Goal: Task Accomplishment & Management: Use online tool/utility

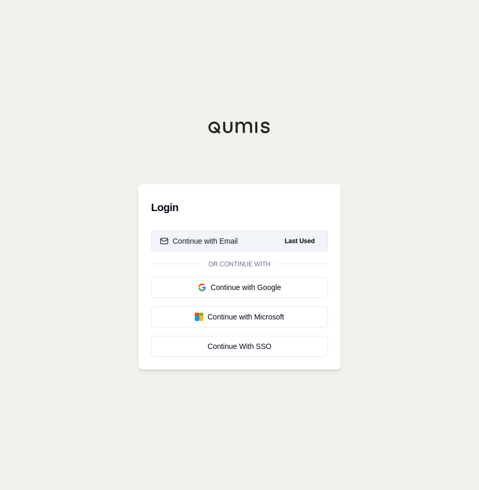
click at [278, 243] on button "Continue with Email Last Used" at bounding box center [239, 241] width 177 height 21
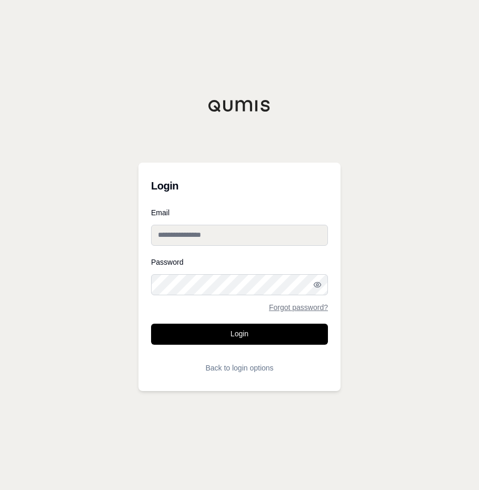
click at [276, 241] on input "Email" at bounding box center [239, 235] width 177 height 21
type input "**********"
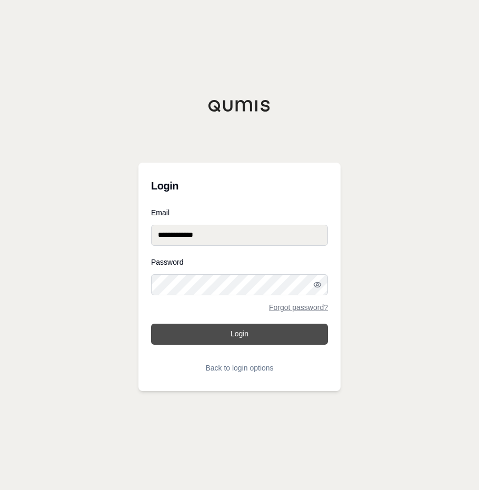
click at [286, 340] on button "Login" at bounding box center [239, 334] width 177 height 21
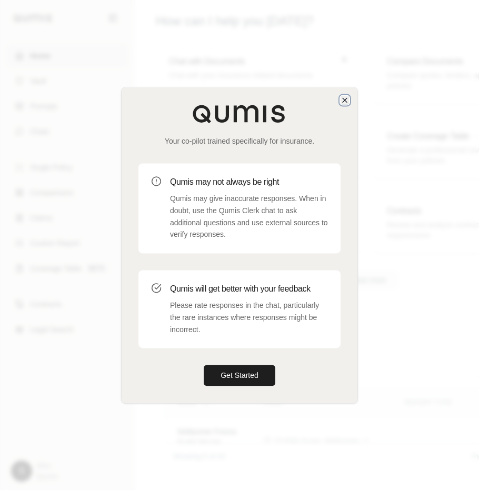
click at [343, 98] on icon "button" at bounding box center [345, 100] width 4 height 4
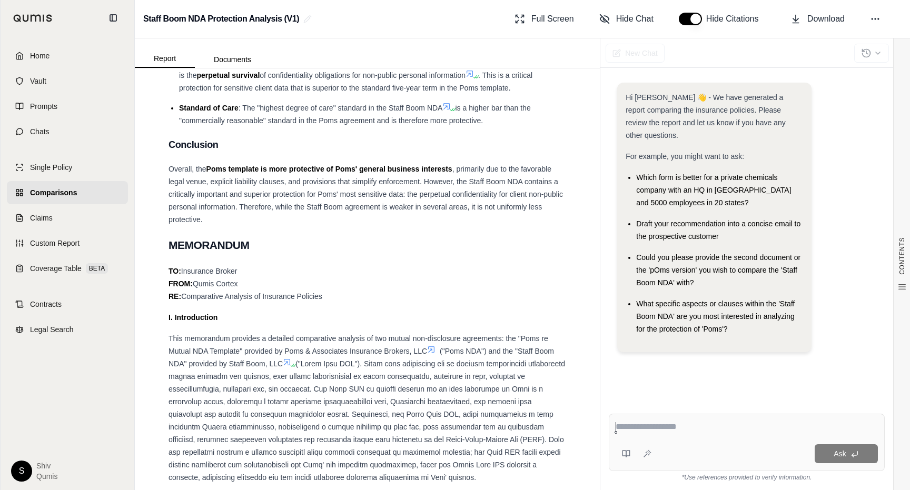
scroll to position [2034, 0]
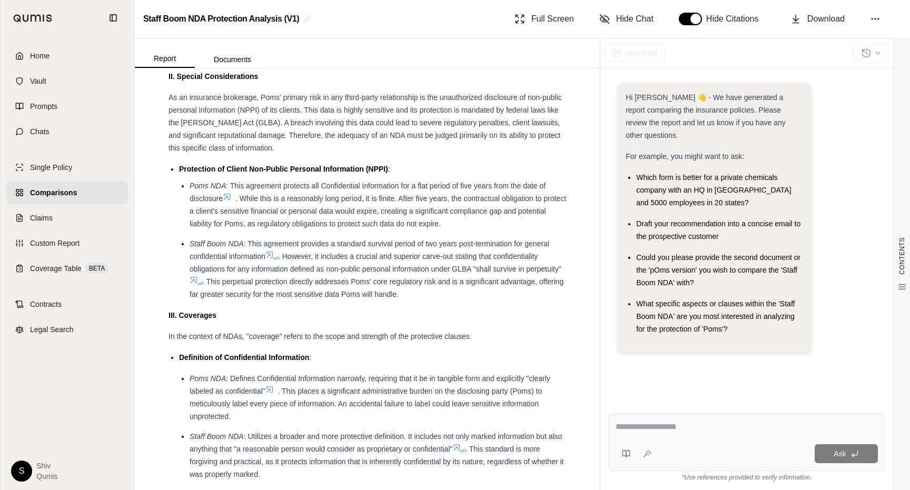
click at [194, 276] on icon at bounding box center [194, 280] width 8 height 8
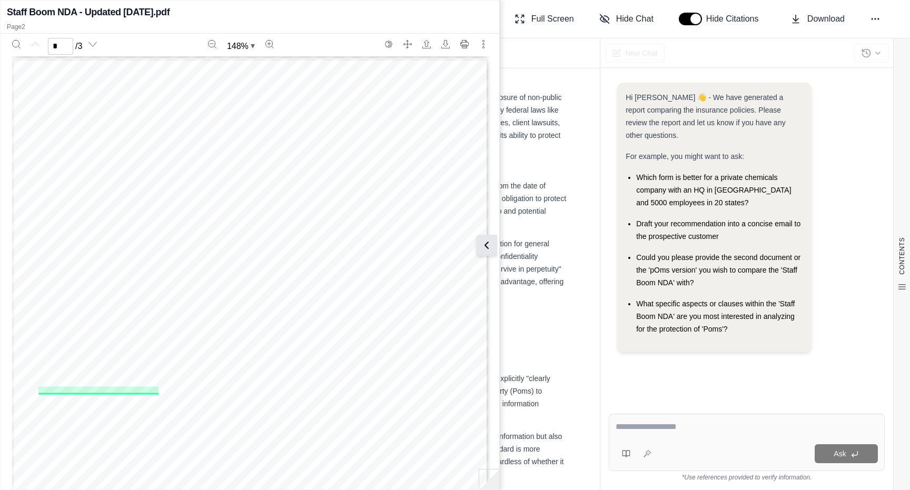
scroll to position [617, 0]
type input "*"
click at [488, 246] on icon at bounding box center [486, 245] width 13 height 13
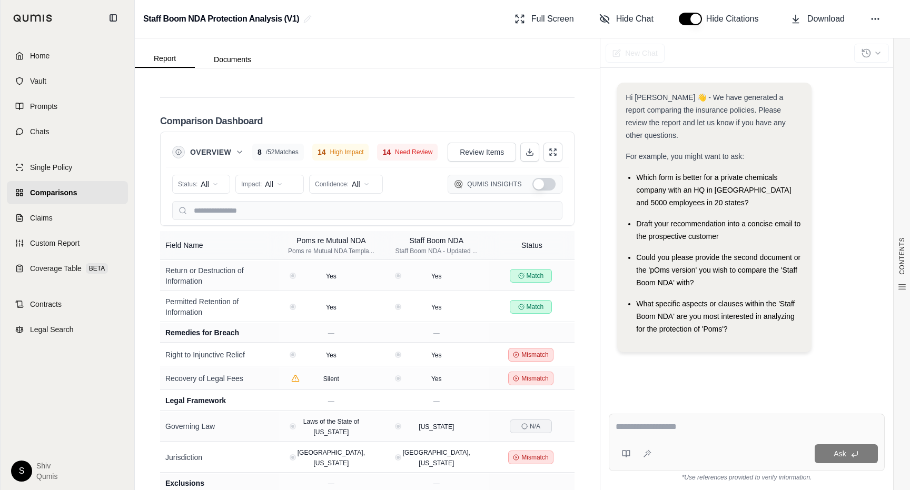
scroll to position [2330, 0]
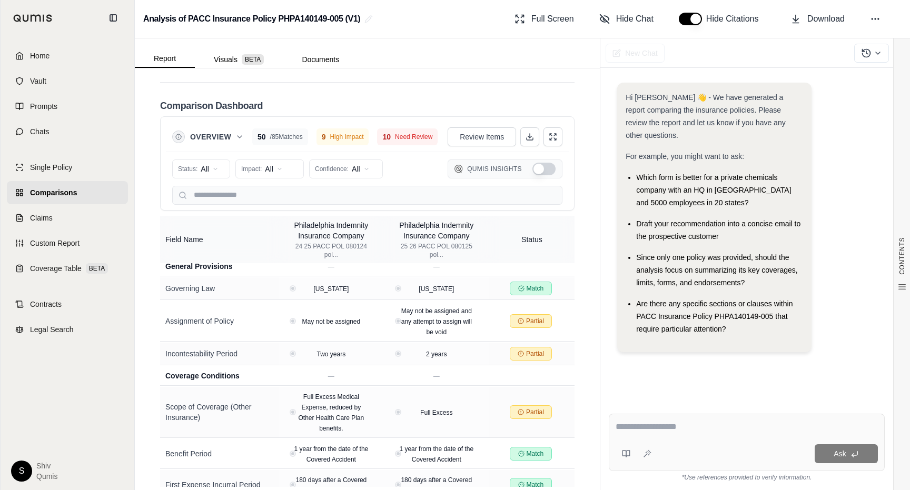
scroll to position [2154, 0]
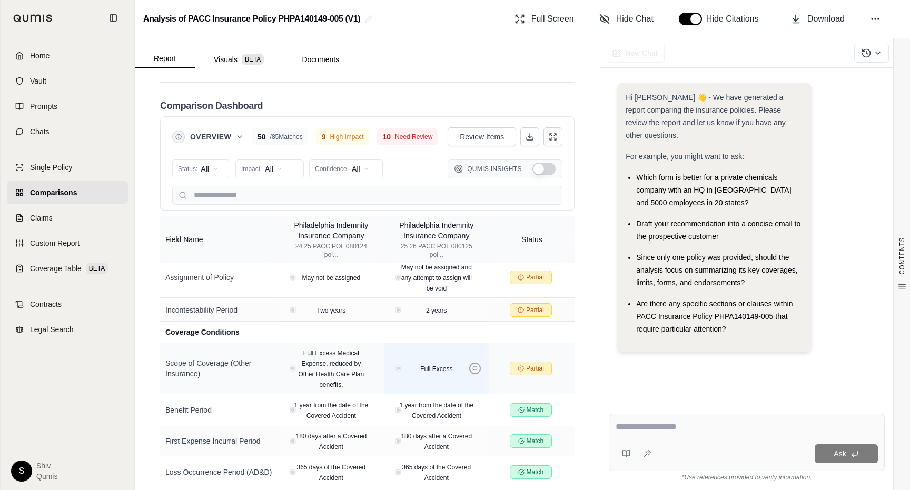
click at [477, 367] on icon at bounding box center [475, 369] width 4 height 4
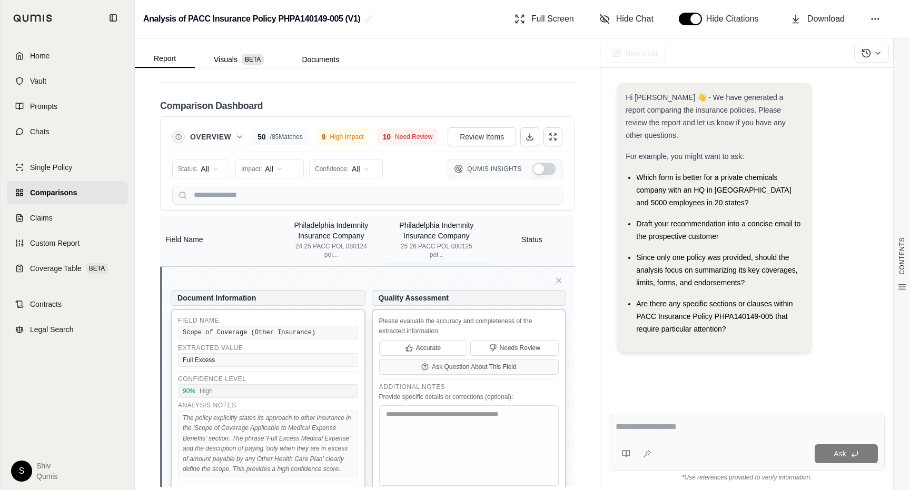
scroll to position [2273, 0]
click at [557, 279] on icon at bounding box center [558, 282] width 8 height 8
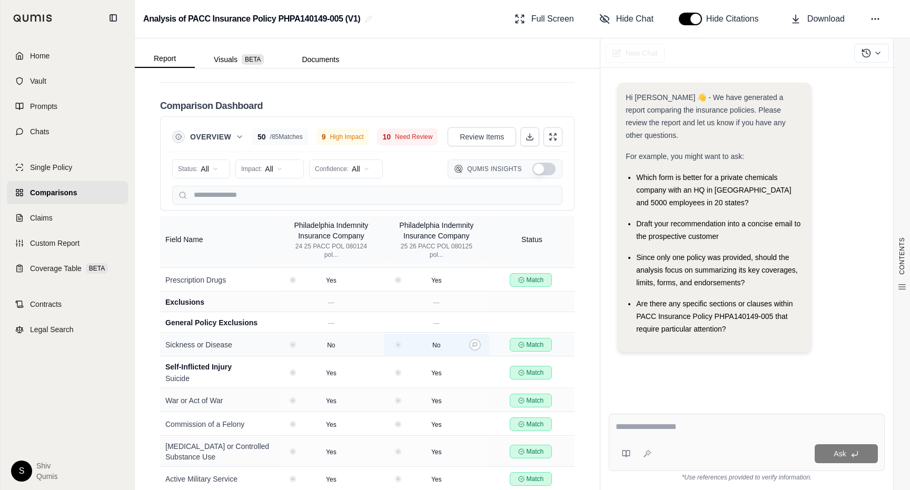
scroll to position [0, 0]
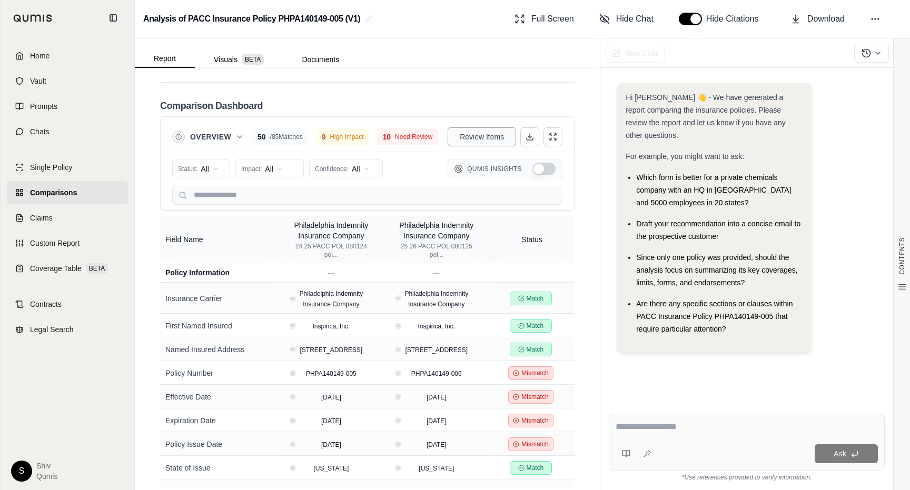
click at [497, 132] on span "Review Items" at bounding box center [482, 137] width 44 height 11
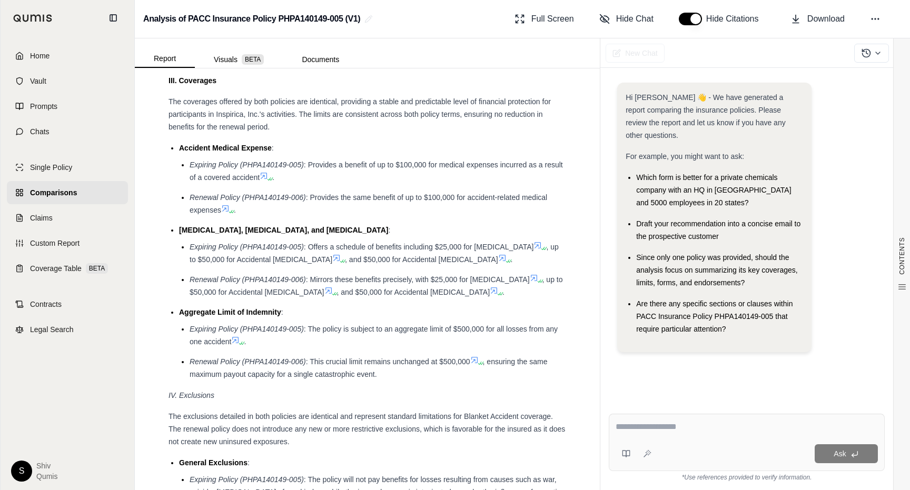
scroll to position [2231, 0]
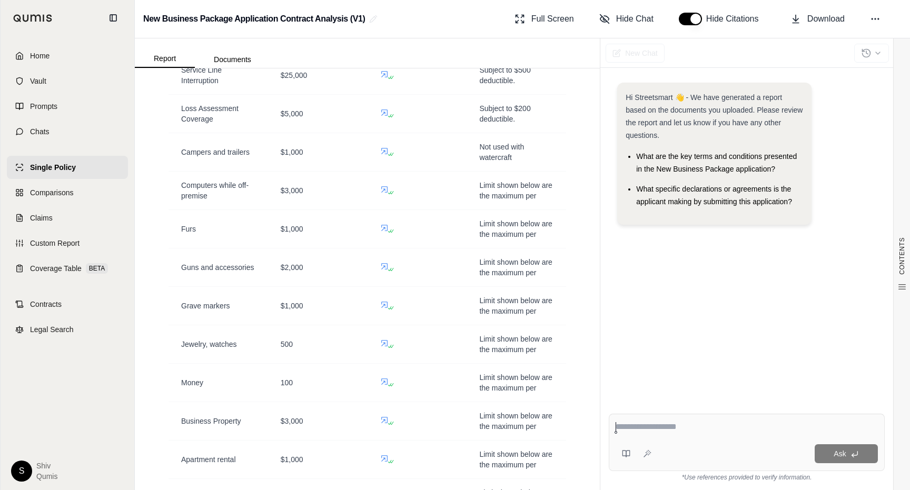
scroll to position [1500, 0]
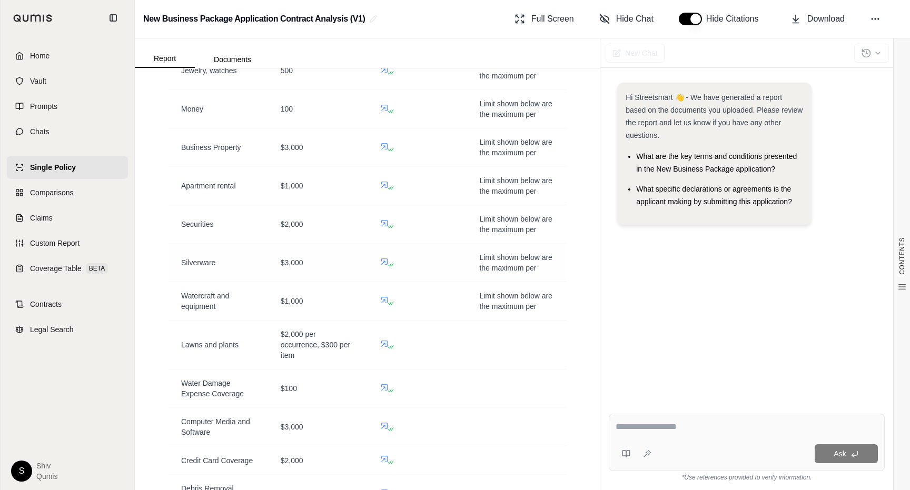
click at [385, 260] on icon at bounding box center [384, 261] width 8 height 8
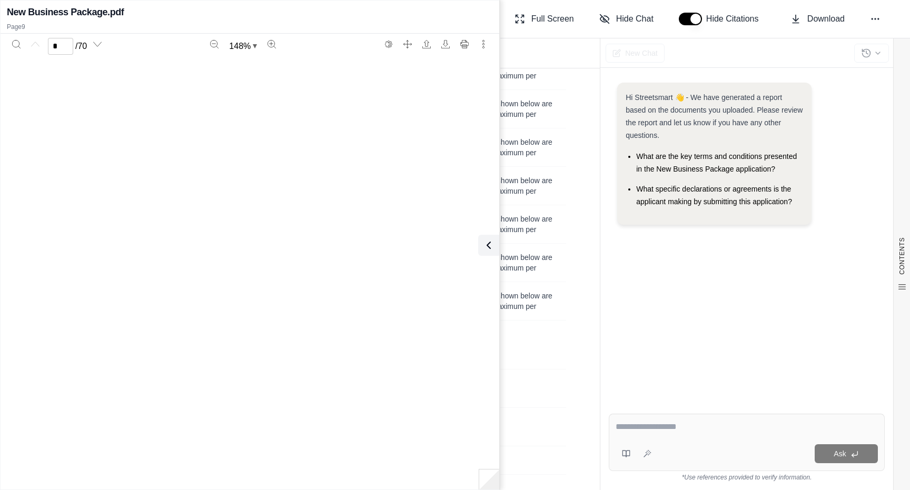
type input "*"
click at [491, 249] on icon at bounding box center [486, 245] width 13 height 13
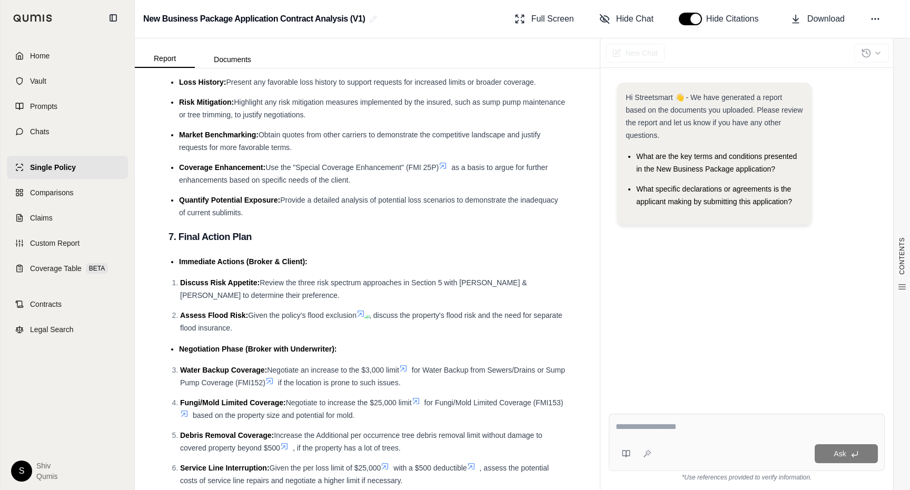
scroll to position [3845, 0]
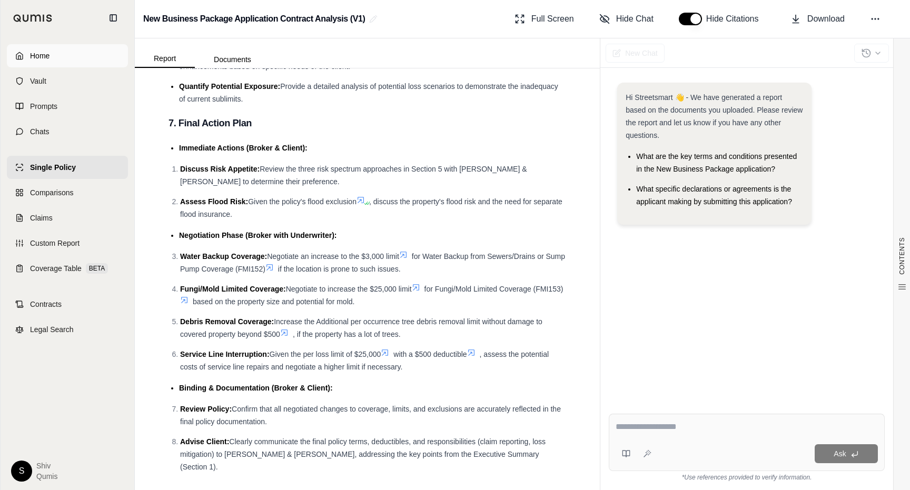
click at [38, 55] on span "Home" at bounding box center [39, 56] width 19 height 11
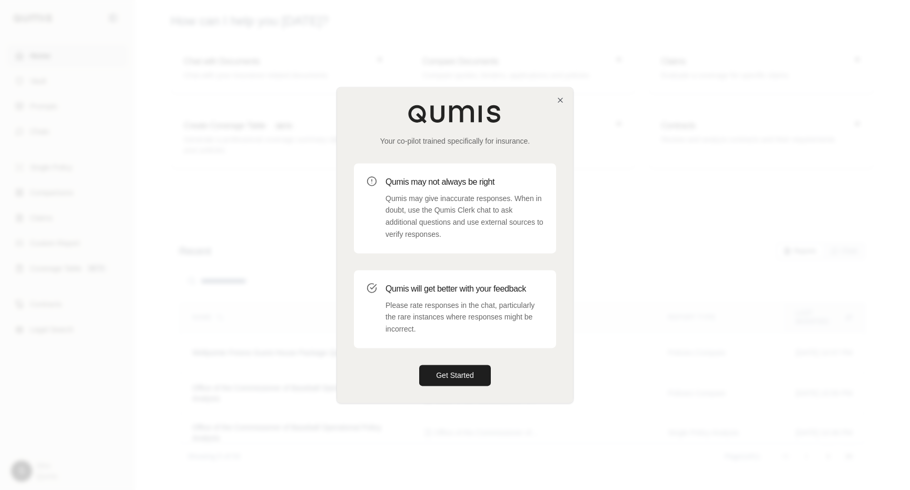
click at [558, 95] on div "Your co-pilot trained specifically for insurance. Qumis may not always be right…" at bounding box center [455, 244] width 236 height 315
click at [559, 99] on icon "button" at bounding box center [560, 100] width 4 height 4
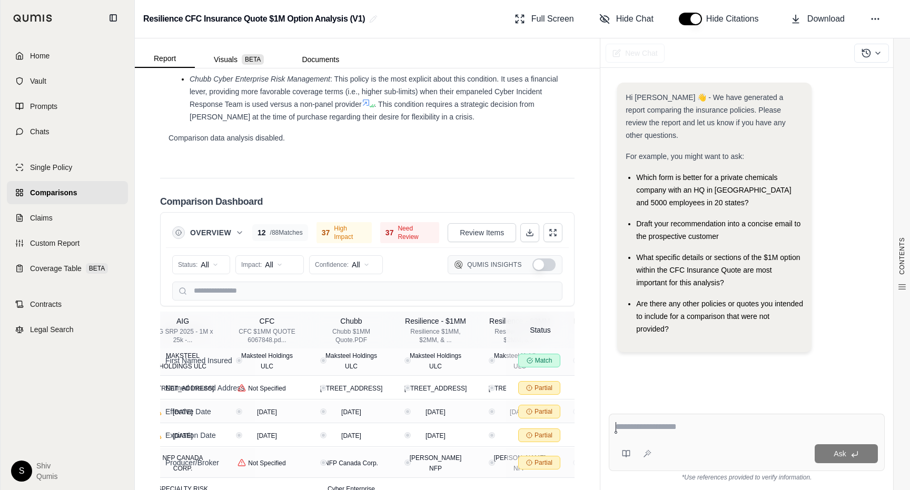
scroll to position [96, 0]
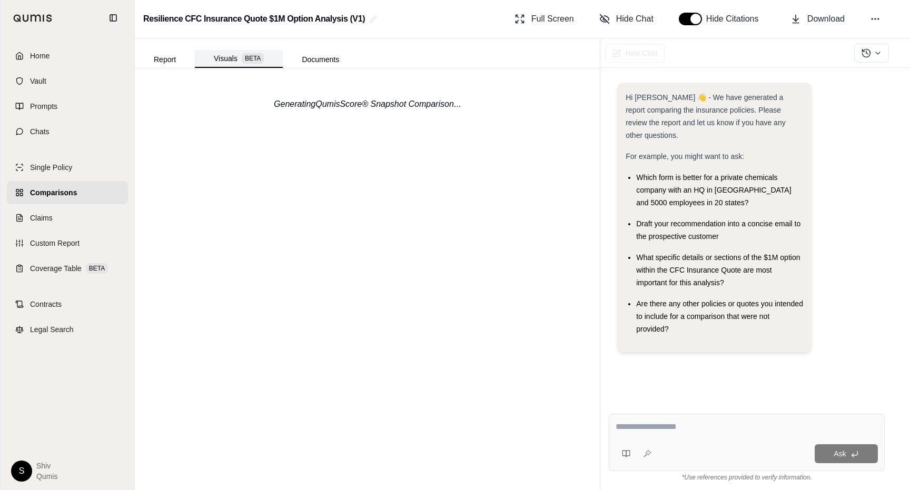
click at [224, 52] on button "Visuals BETA" at bounding box center [239, 59] width 88 height 18
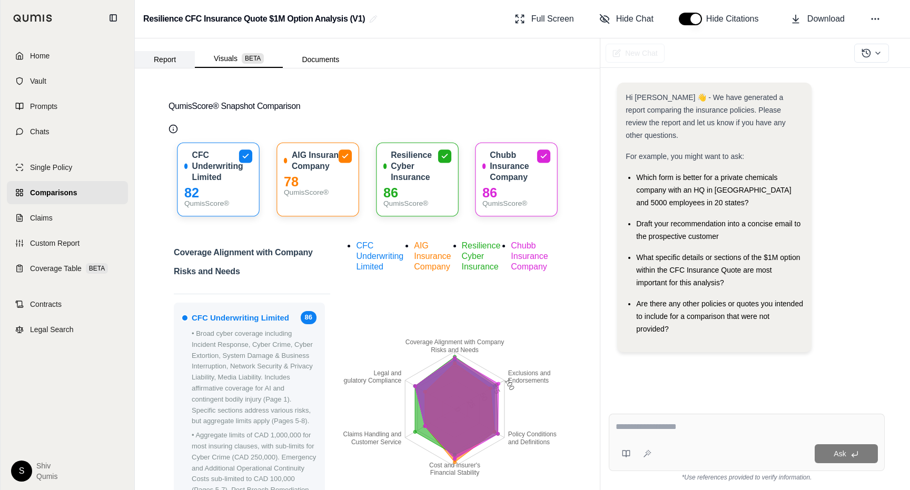
click at [171, 64] on button "Report" at bounding box center [165, 59] width 60 height 17
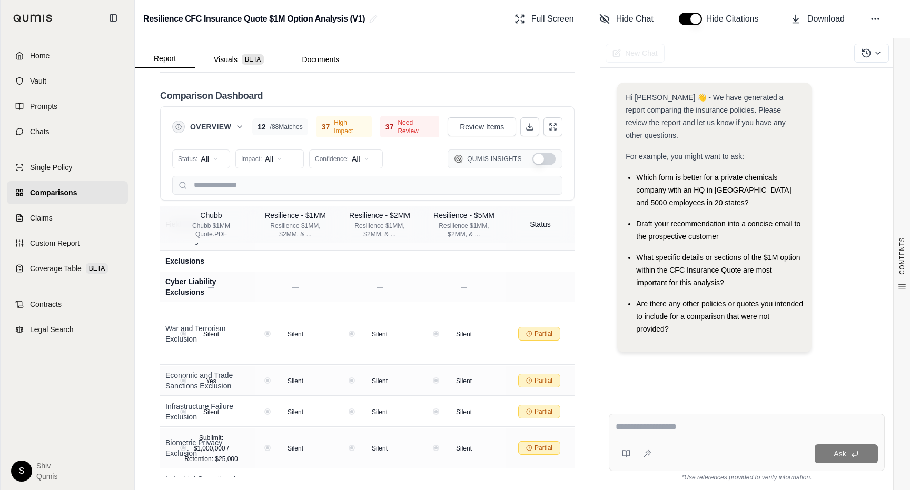
click at [669, 428] on textarea at bounding box center [747, 427] width 262 height 13
type textarea "**********"
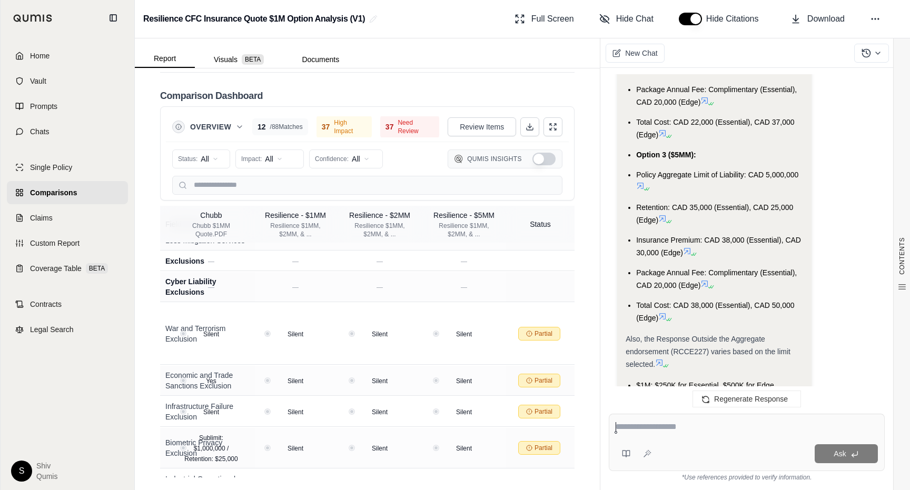
scroll to position [1087, 0]
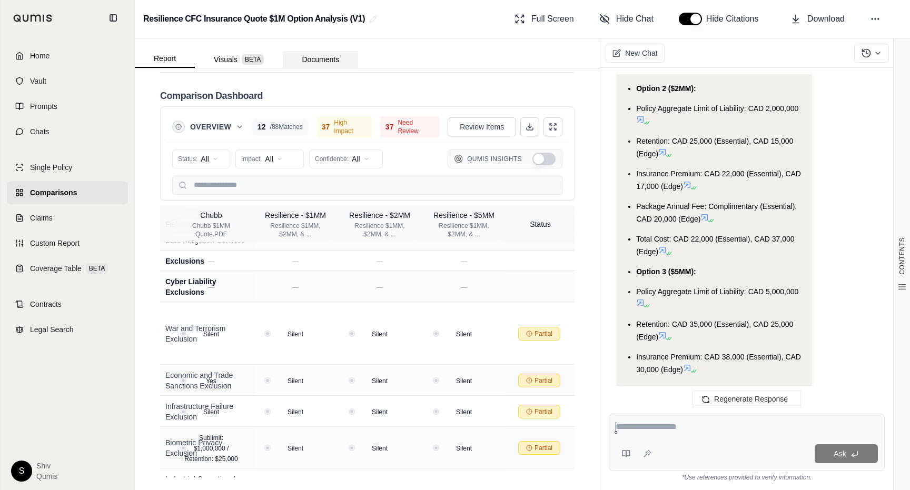
click at [333, 51] on button "Documents" at bounding box center [320, 59] width 75 height 17
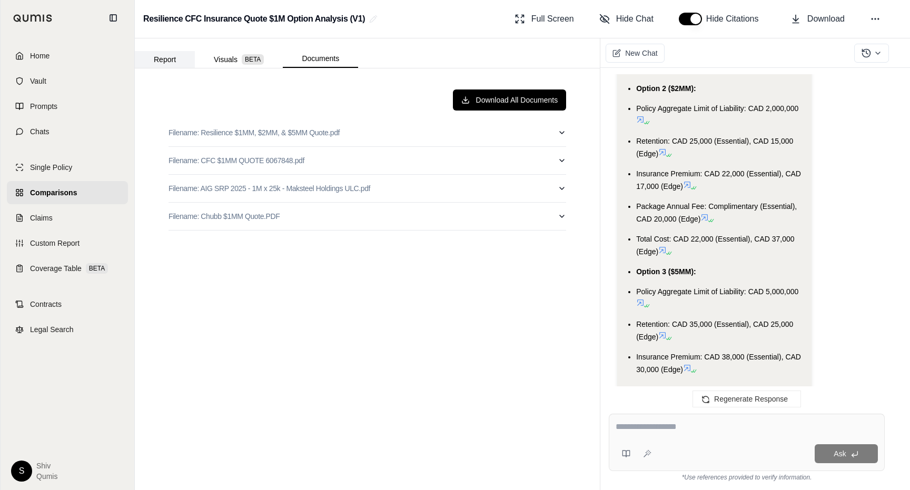
click at [177, 61] on button "Report" at bounding box center [165, 59] width 60 height 17
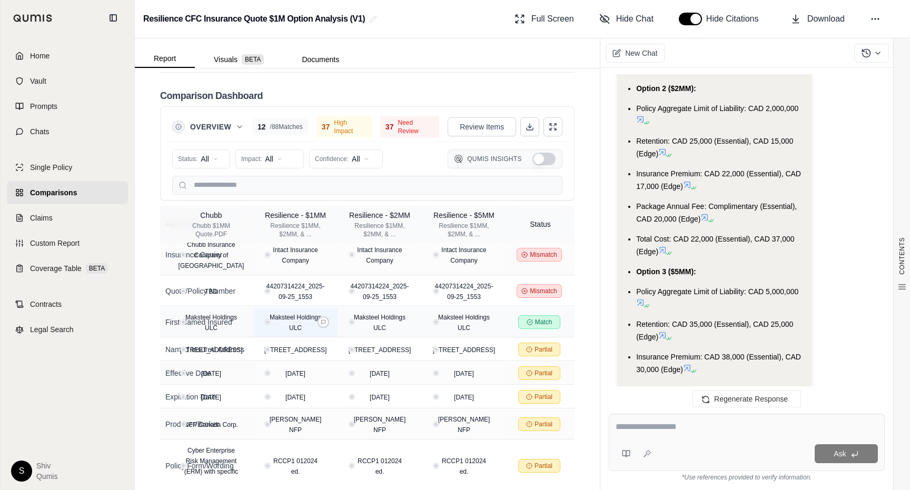
scroll to position [0, 254]
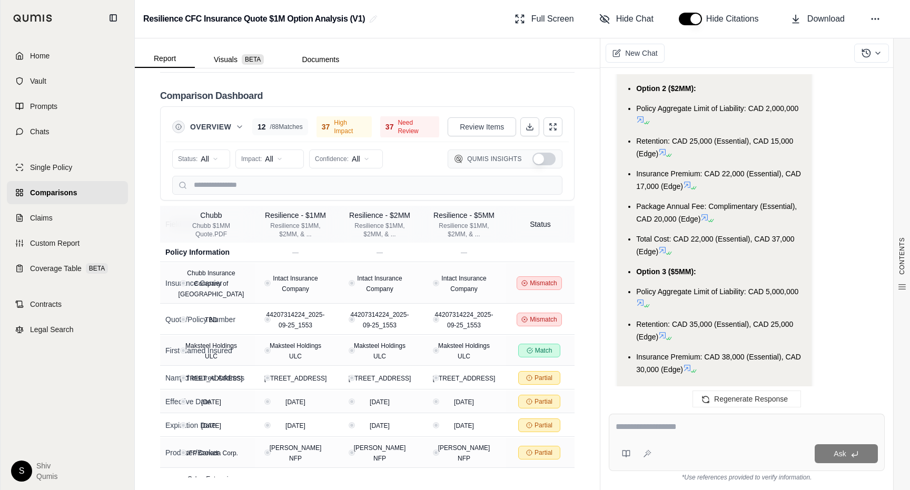
click at [278, 217] on div "Resilience - $1MM" at bounding box center [295, 215] width 65 height 11
click at [374, 215] on div "Resilience - $2MM" at bounding box center [379, 215] width 65 height 11
click at [443, 213] on div "Resilience - $5MM" at bounding box center [463, 215] width 65 height 11
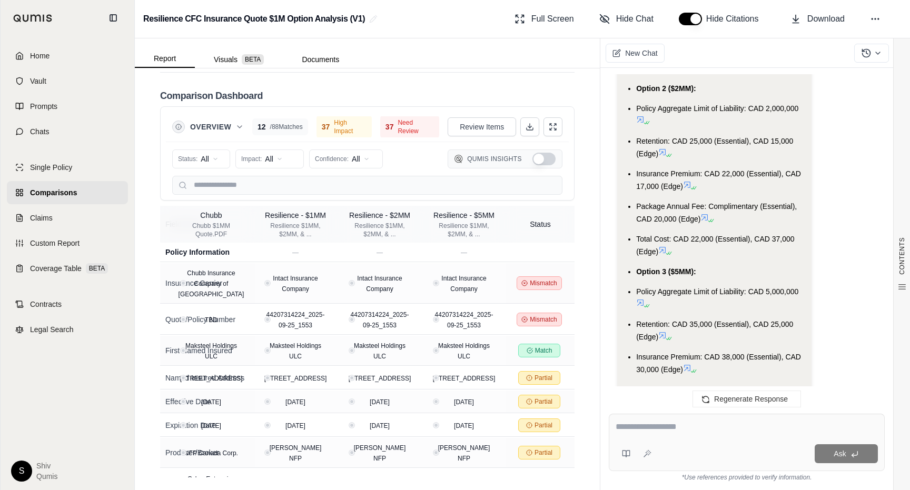
click at [443, 213] on div "Resilience - $5MM" at bounding box center [463, 215] width 65 height 11
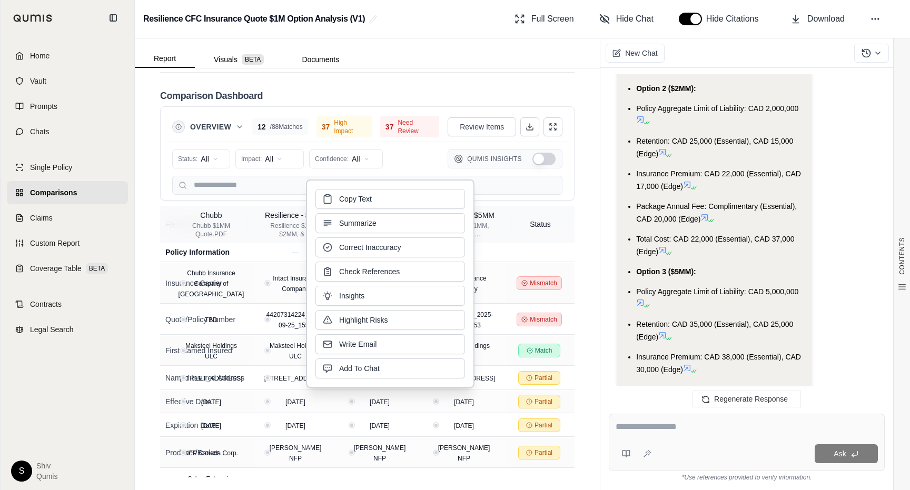
copy div "Resilience"
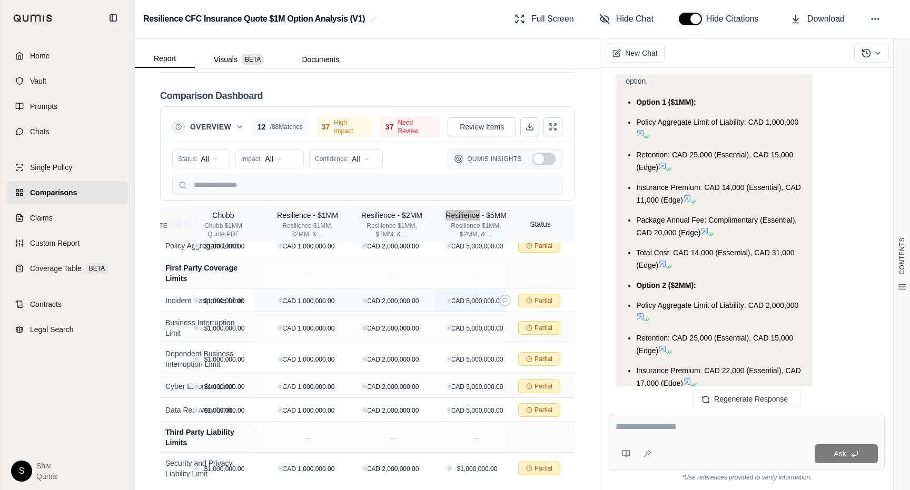
scroll to position [0, 241]
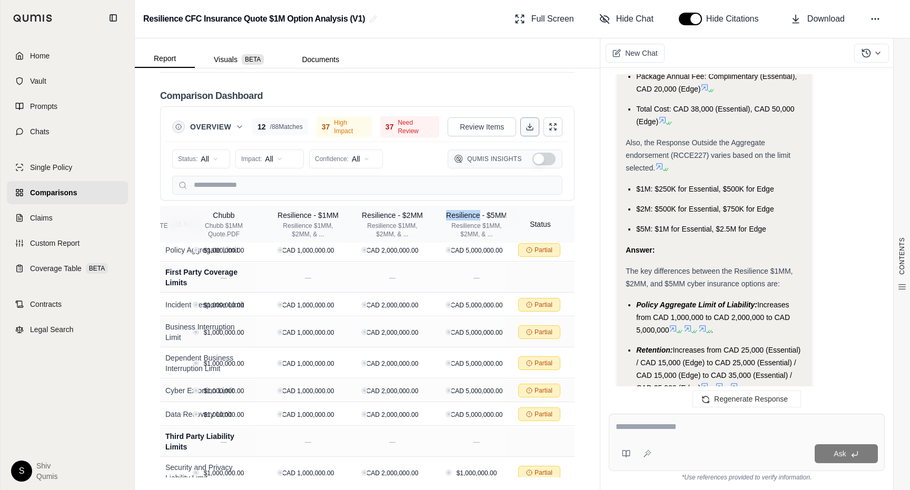
click at [529, 133] on button at bounding box center [529, 126] width 19 height 19
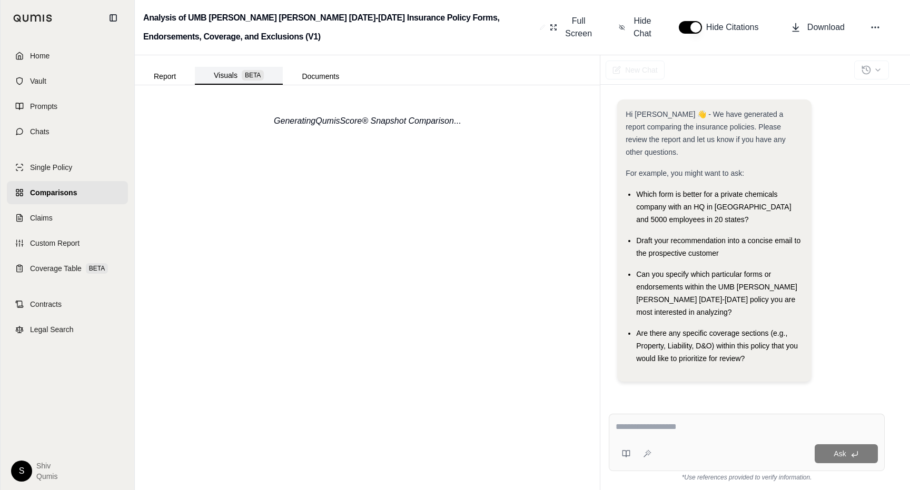
click at [229, 76] on button "Visuals BETA" at bounding box center [239, 76] width 88 height 18
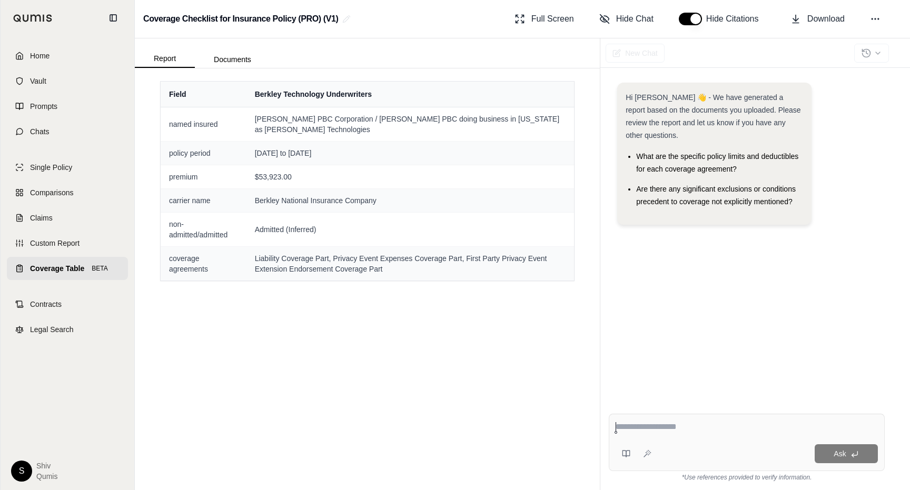
click at [52, 271] on span "Coverage Table" at bounding box center [57, 268] width 54 height 11
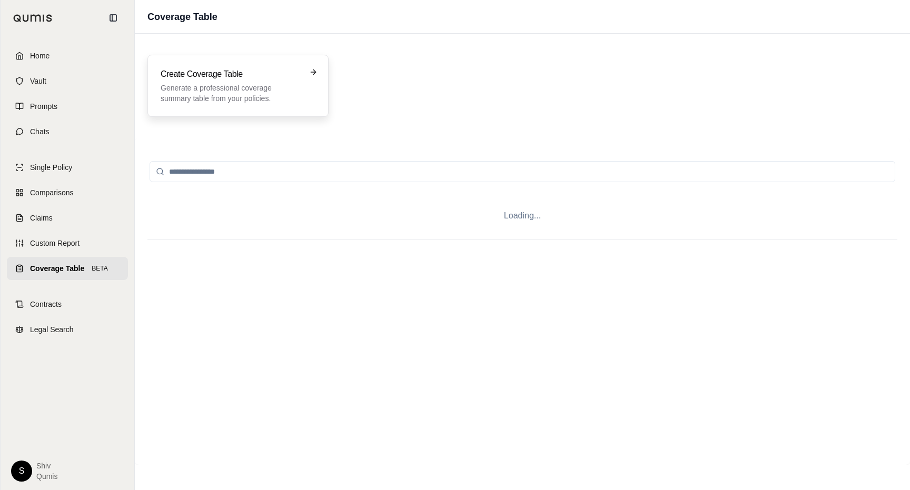
click at [255, 106] on div "Create Coverage Table Generate a professional coverage summary table from your …" at bounding box center [237, 86] width 181 height 62
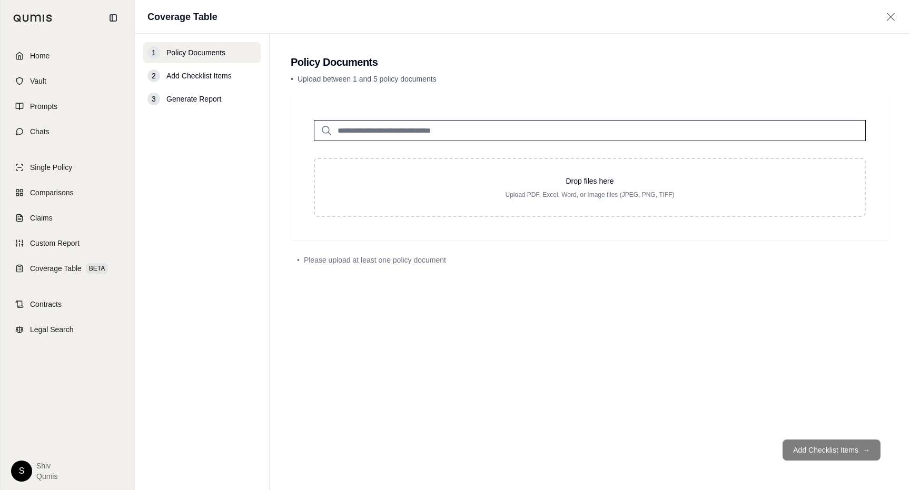
click at [514, 133] on input "search" at bounding box center [590, 130] width 552 height 21
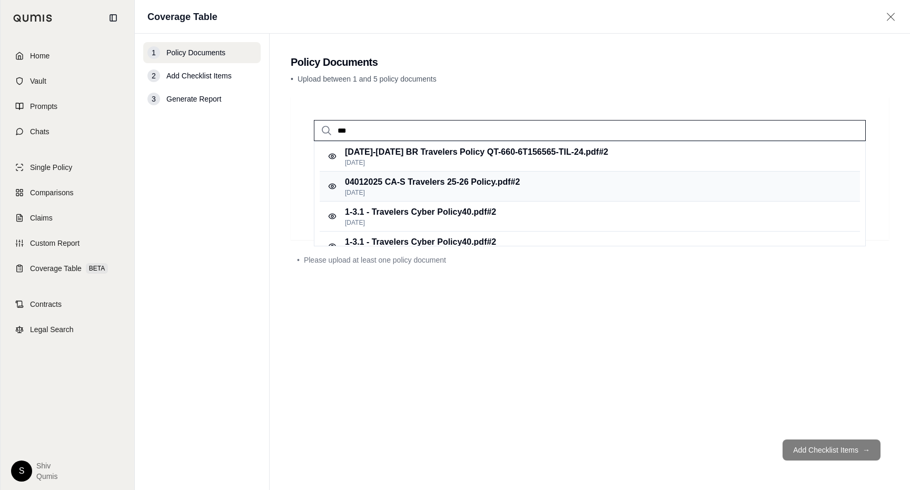
type input "***"
click at [478, 196] on p "[DATE]" at bounding box center [432, 193] width 175 height 8
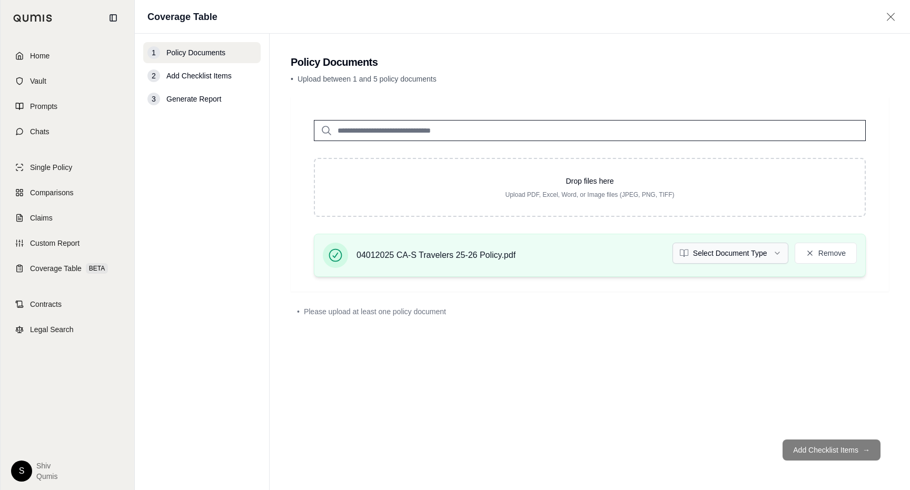
click at [732, 250] on html "Home Vault Prompts Chats Single Policy Comparisons Claims Custom Report Coverag…" at bounding box center [455, 245] width 910 height 490
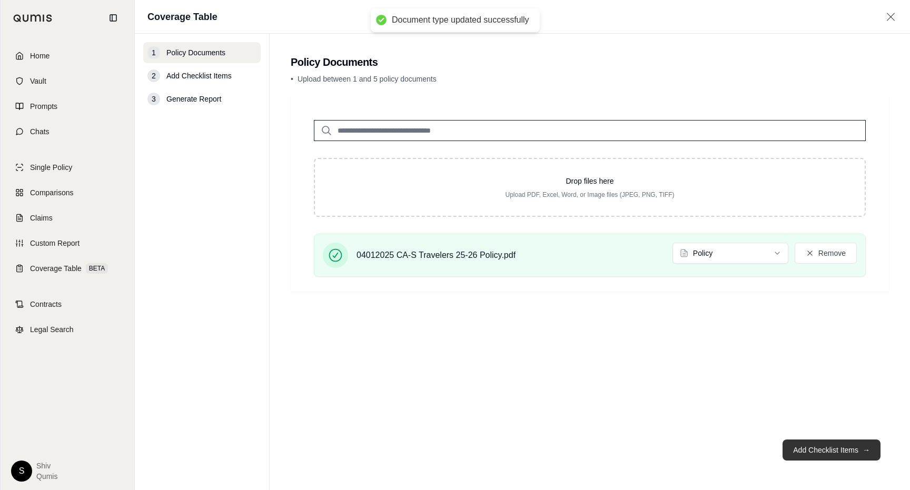
click at [810, 451] on button "Add Checklist Items →" at bounding box center [832, 450] width 98 height 21
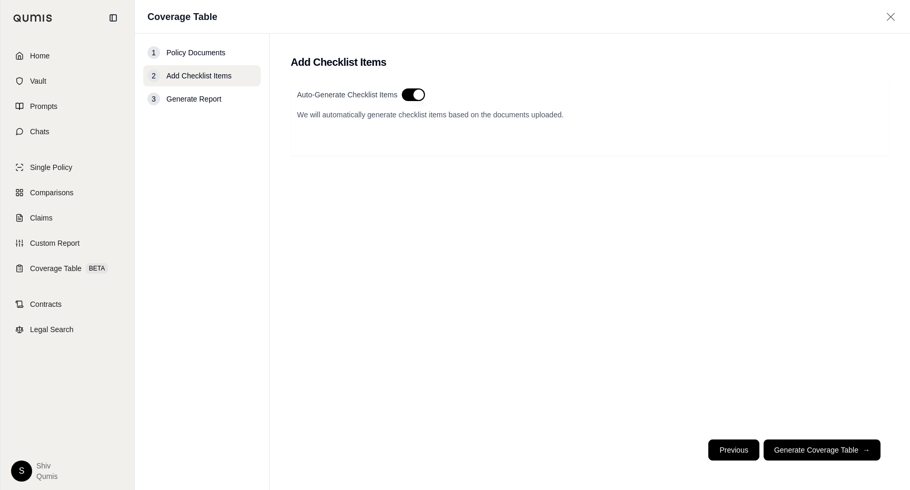
click at [734, 459] on button "Previous" at bounding box center [733, 450] width 51 height 21
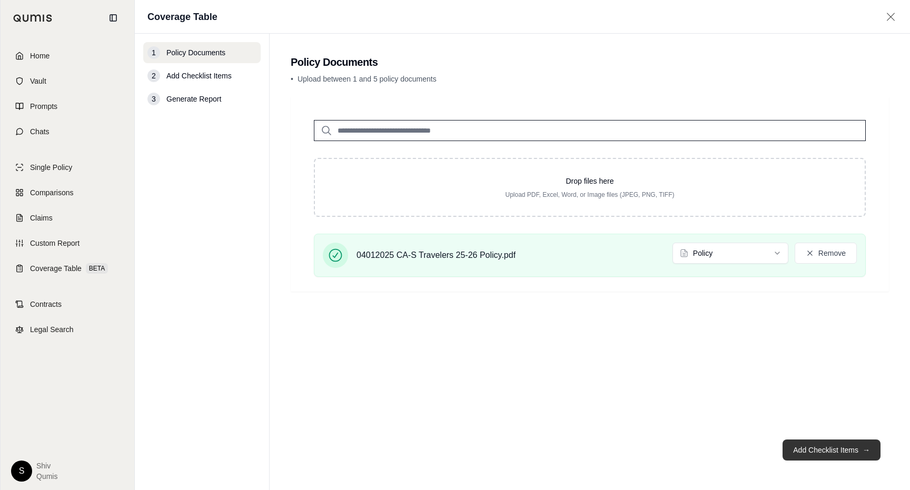
click at [796, 449] on button "Add Checklist Items →" at bounding box center [832, 450] width 98 height 21
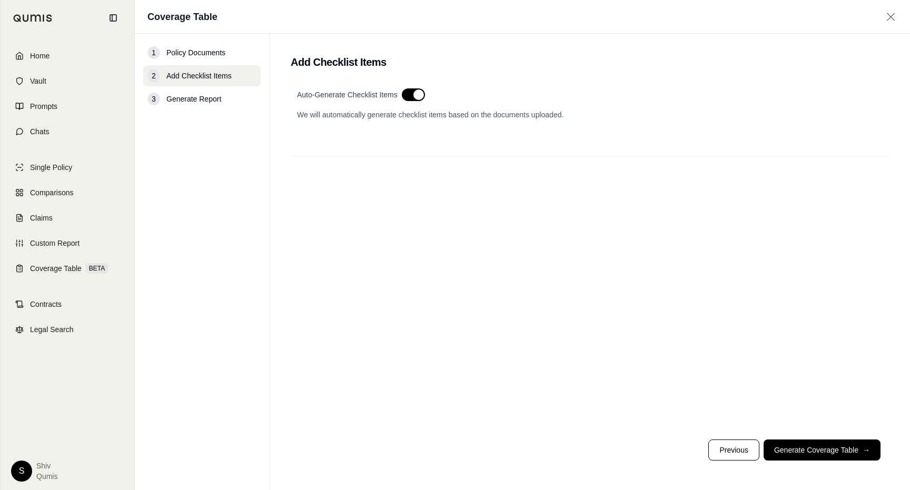
click at [409, 95] on button "button" at bounding box center [413, 94] width 23 height 13
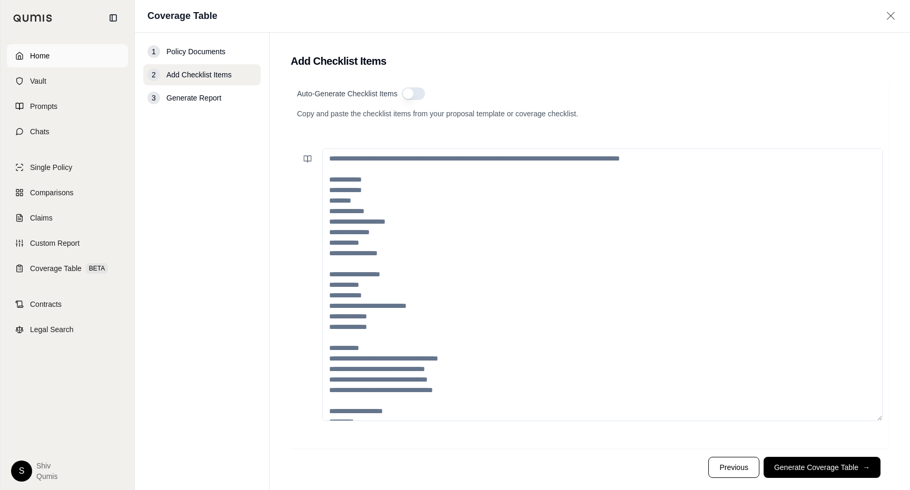
click at [34, 54] on span "Home" at bounding box center [39, 56] width 19 height 11
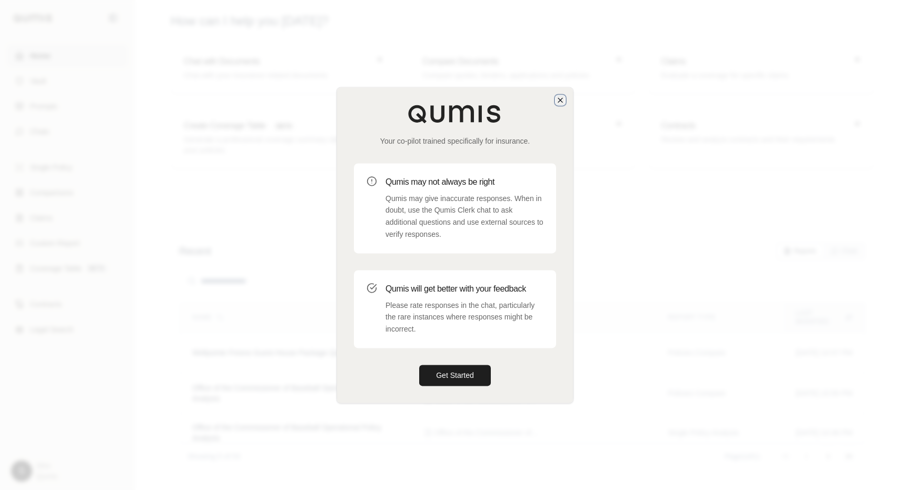
click at [560, 98] on icon "button" at bounding box center [560, 100] width 8 height 8
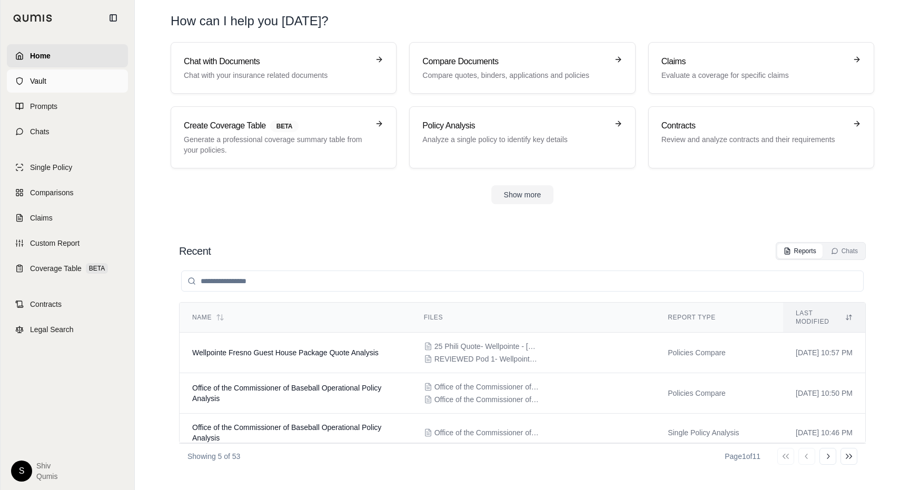
click at [83, 86] on link "Vault" at bounding box center [67, 81] width 121 height 23
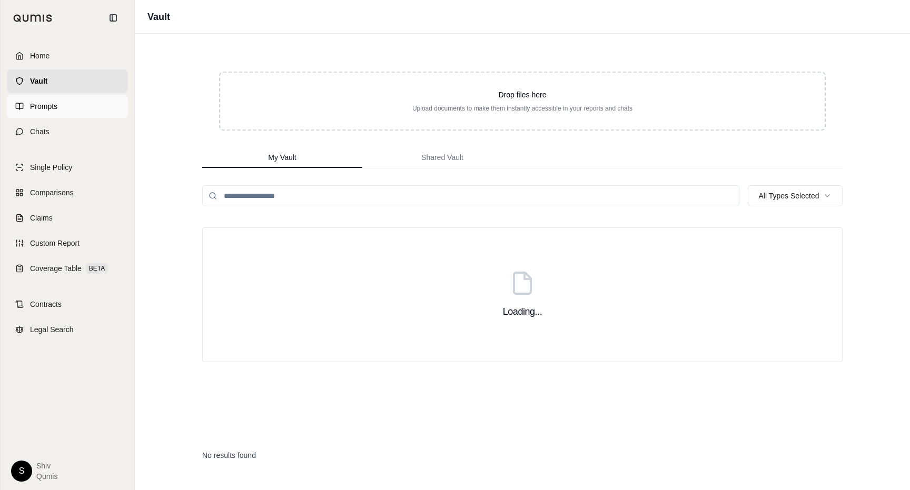
click at [80, 100] on link "Prompts" at bounding box center [67, 106] width 121 height 23
